Goal: Task Accomplishment & Management: Manage account settings

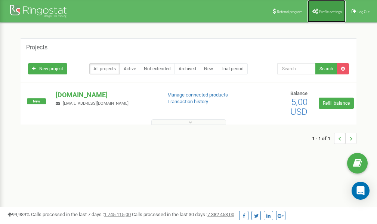
click at [324, 14] on link "Profile settings" at bounding box center [327, 11] width 38 height 22
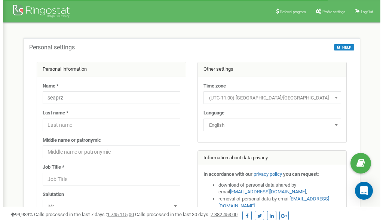
scroll to position [37, 0]
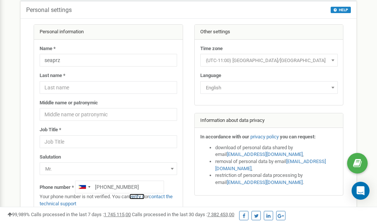
click at [140, 197] on link "verify it" at bounding box center [136, 197] width 15 height 6
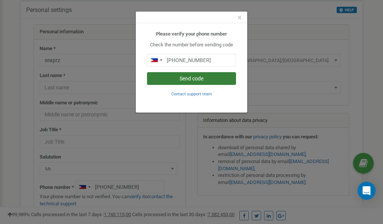
click at [203, 79] on button "Send code" at bounding box center [191, 78] width 89 height 13
